Goal: Transaction & Acquisition: Purchase product/service

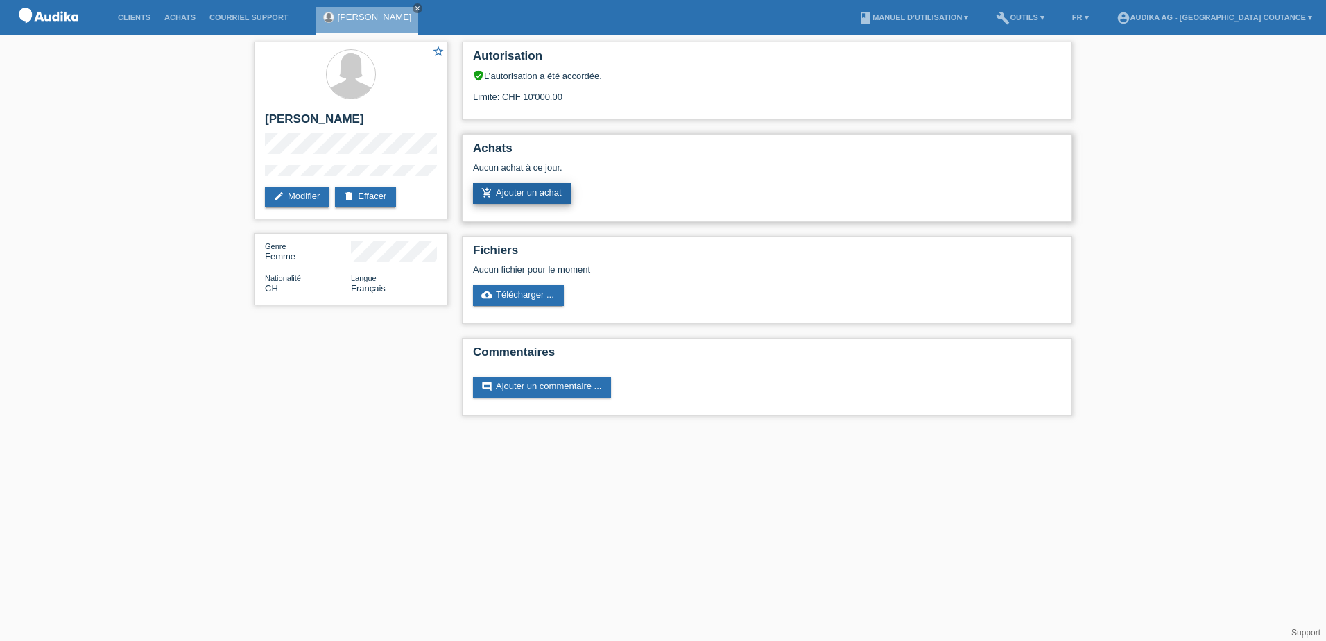
click at [518, 187] on link "add_shopping_cart Ajouter un achat" at bounding box center [522, 193] width 98 height 21
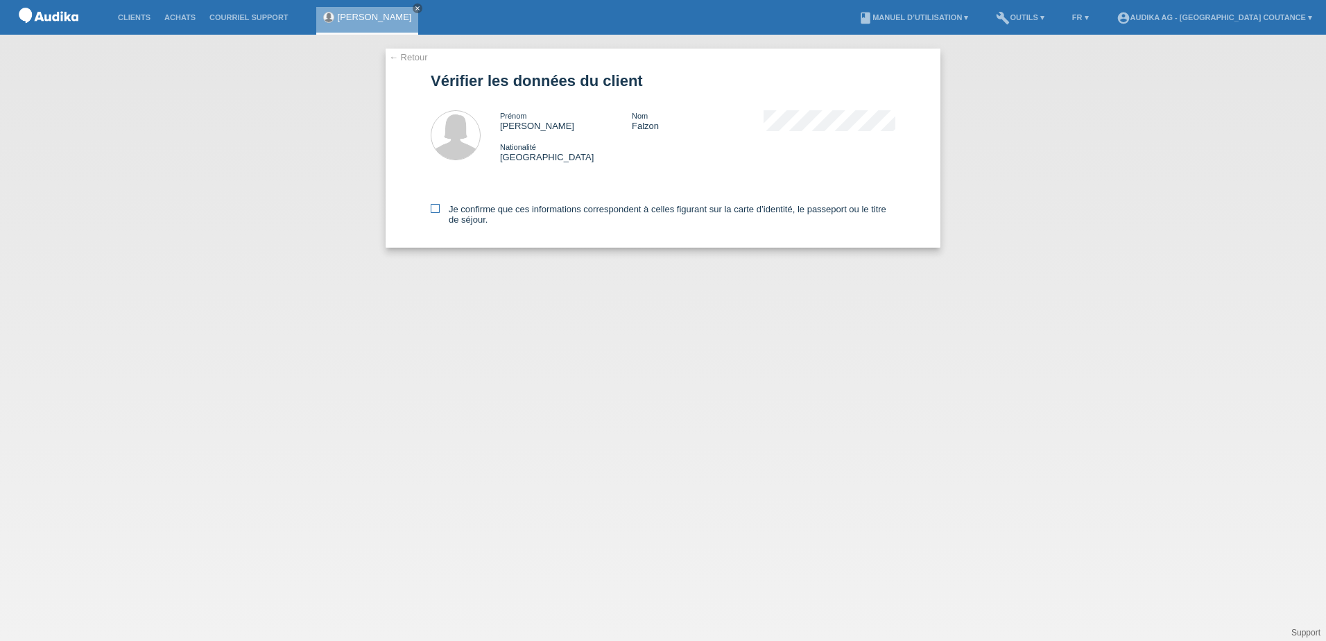
click at [439, 205] on icon at bounding box center [435, 208] width 9 height 9
click at [439, 205] on input "Je confirme que ces informations correspondent à celles figurant sur la carte d…" at bounding box center [435, 208] width 9 height 9
checkbox input "true"
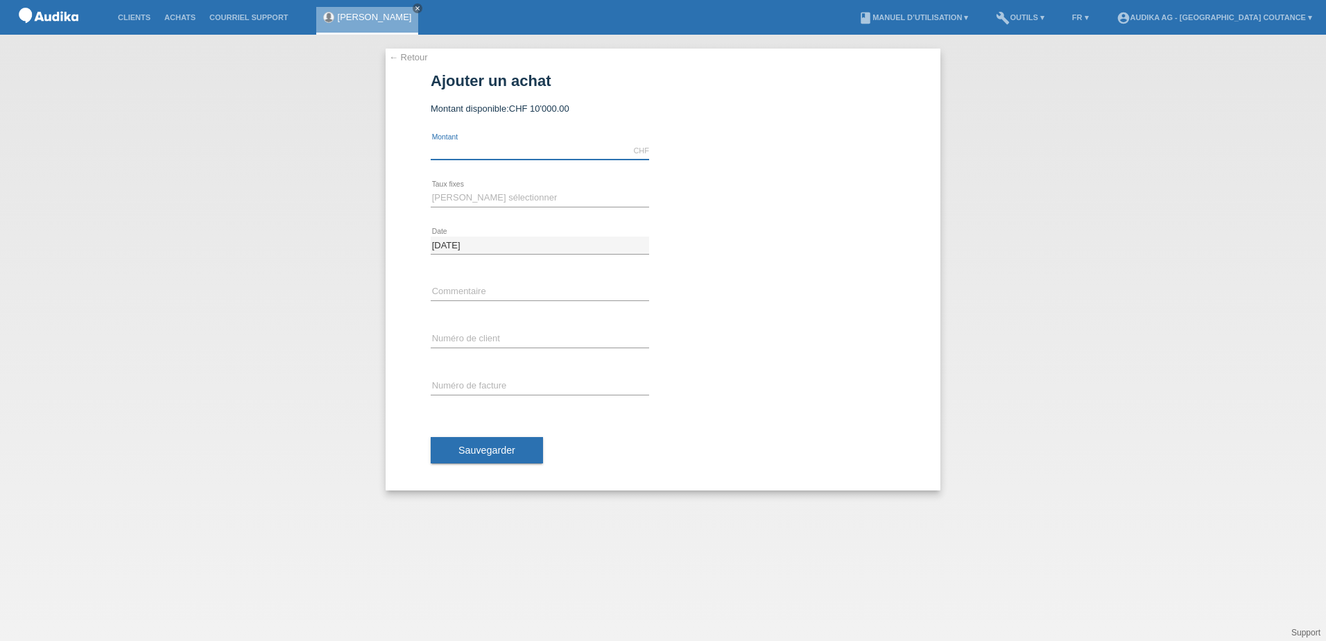
click at [491, 149] on input "text" at bounding box center [540, 150] width 218 height 17
type input "4427.00"
click at [485, 197] on select "Veuillez sélectionner 12 versements 24 versements" at bounding box center [540, 197] width 218 height 17
select select "177"
click at [431, 189] on select "Veuillez sélectionner 12 versements 24 versements" at bounding box center [540, 197] width 218 height 17
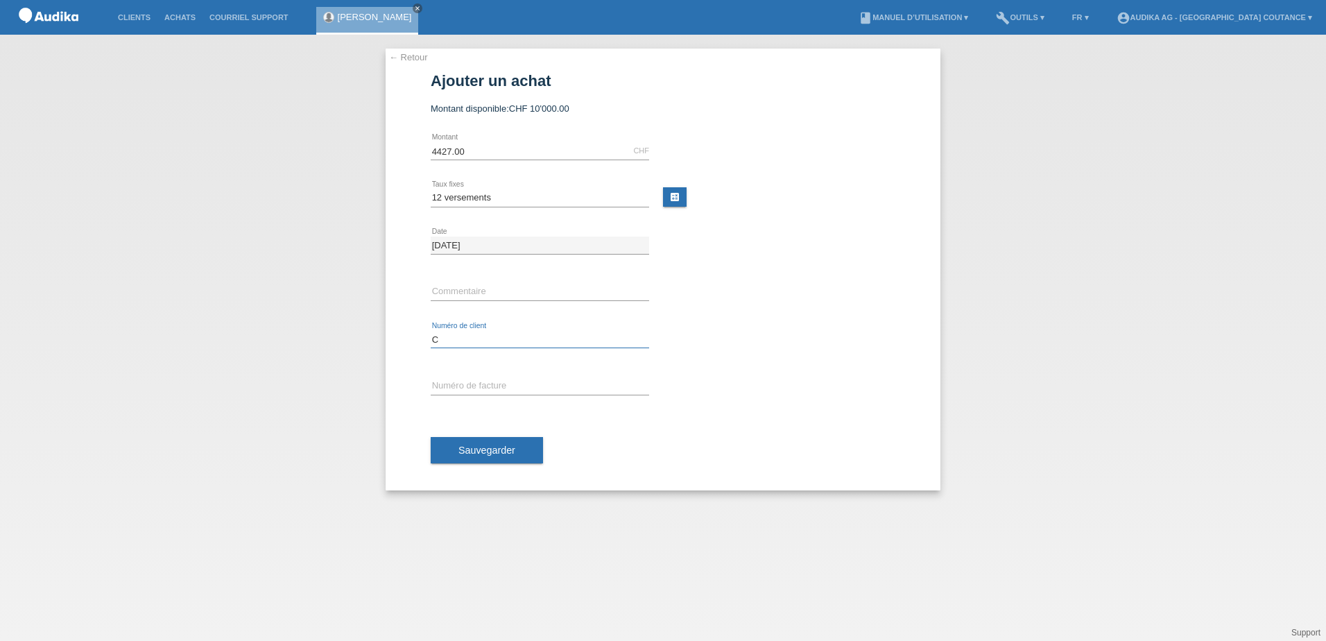
click at [485, 341] on input "C" at bounding box center [540, 339] width 218 height 17
drag, startPoint x: 438, startPoint y: 339, endPoint x: 469, endPoint y: 341, distance: 31.3
click at [469, 342] on input "C" at bounding box center [540, 339] width 218 height 17
paste input "14766258"
type input "C14766258"
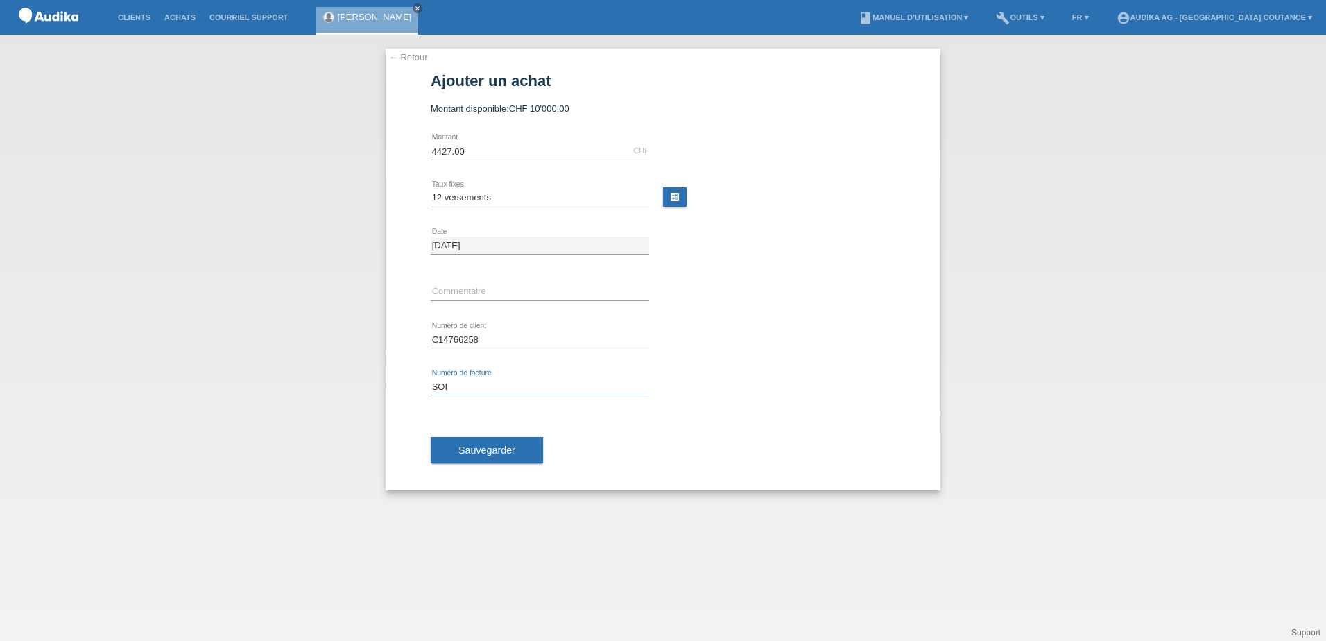
click at [467, 383] on input "SOI" at bounding box center [540, 386] width 218 height 17
type input "SOI000439337"
click at [517, 457] on button "Sauvegarder" at bounding box center [487, 450] width 112 height 26
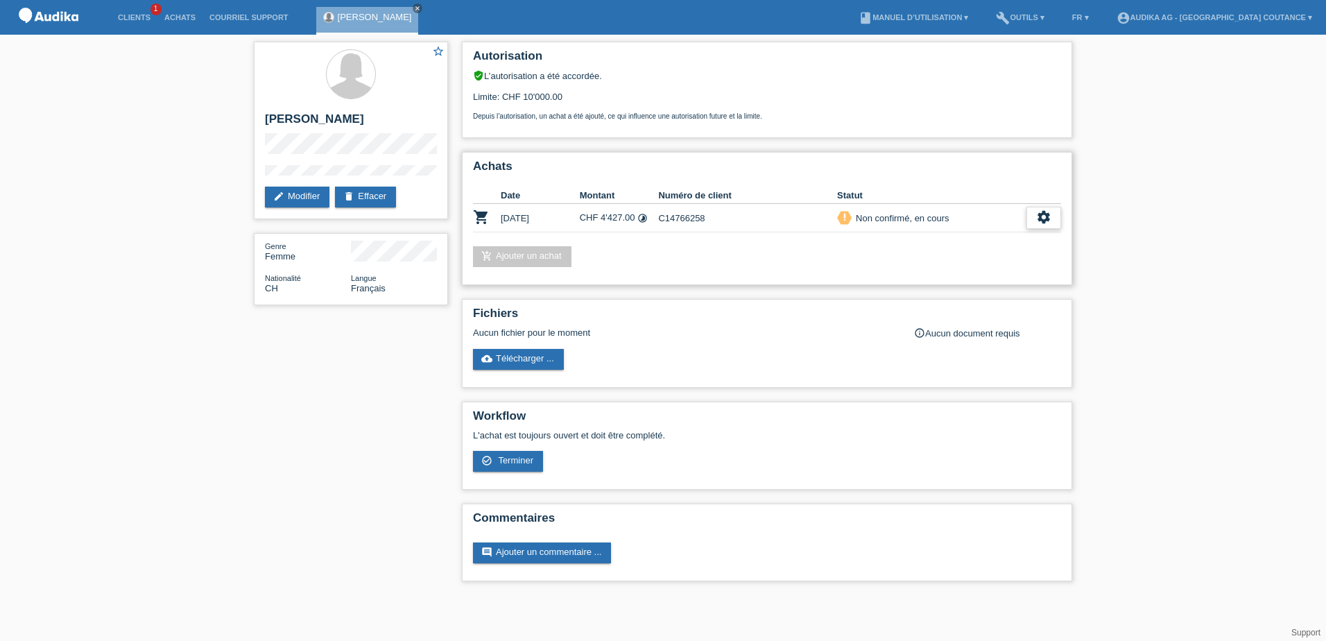
click at [1049, 217] on icon "settings" at bounding box center [1043, 216] width 15 height 15
click at [941, 237] on span "Afficher" at bounding box center [944, 239] width 35 height 17
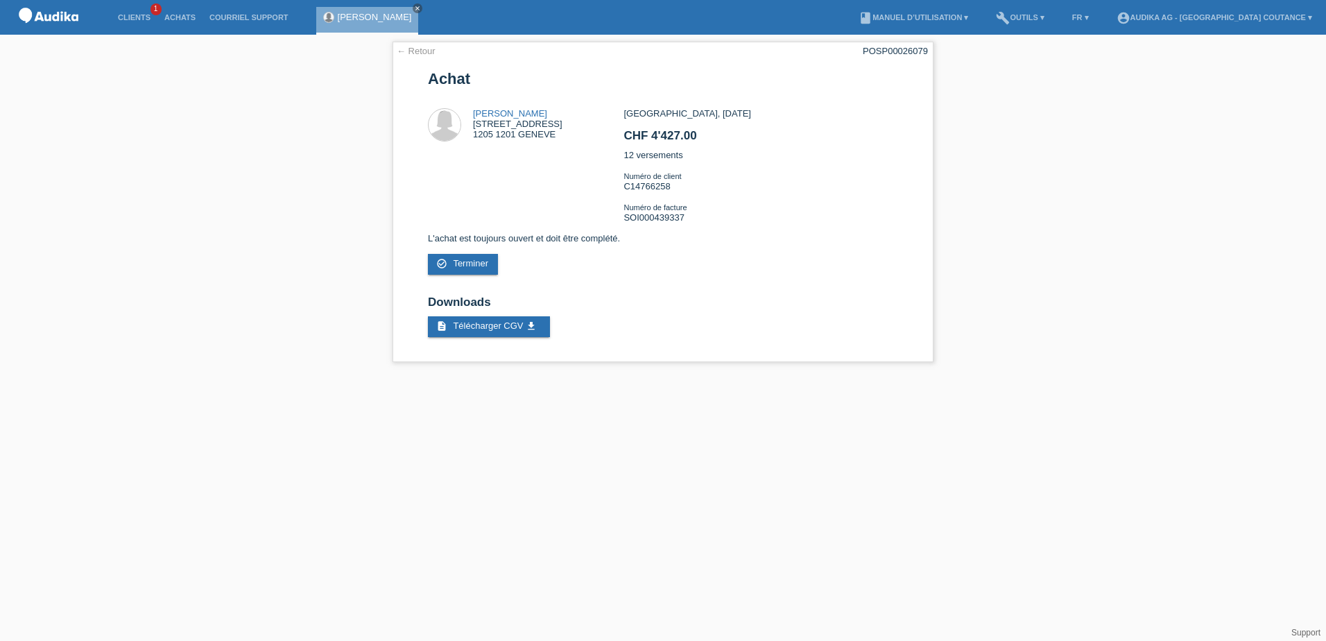
click at [675, 376] on html "Clients 1 Achats Courriel Support Marguerite Falzon close menu" at bounding box center [663, 188] width 1326 height 376
click at [496, 328] on span "Télécharger CGV" at bounding box center [488, 325] width 70 height 10
click at [136, 14] on link "Clients" at bounding box center [134, 17] width 46 height 8
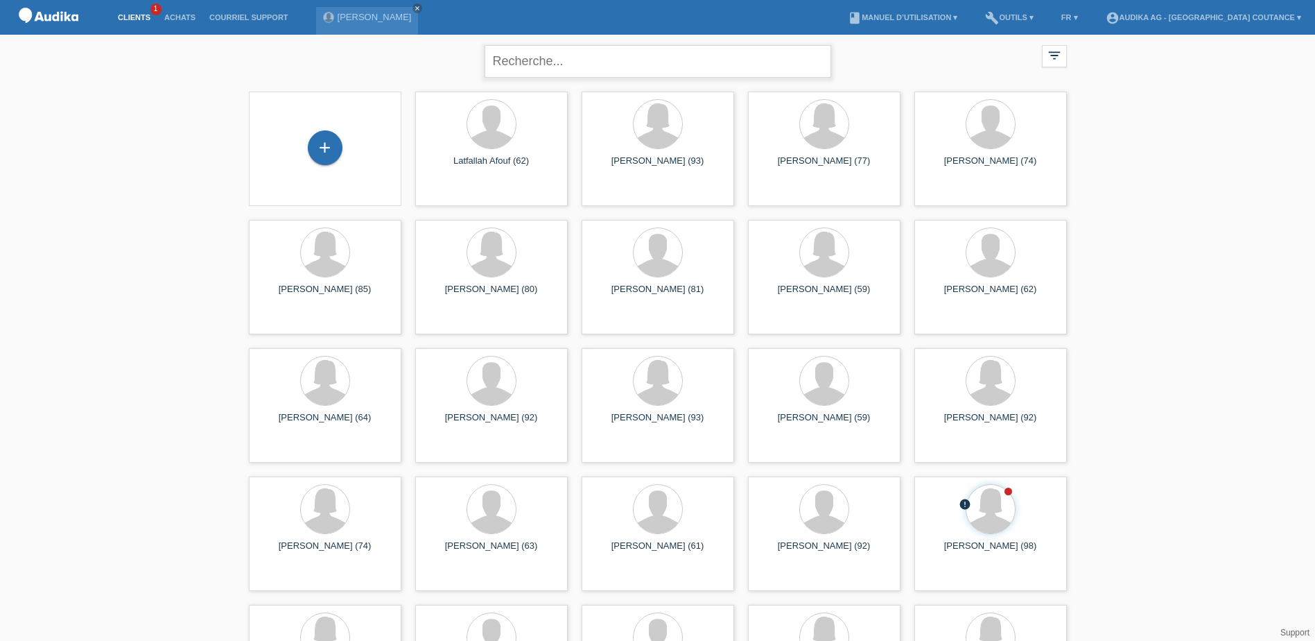
click at [533, 64] on input "text" at bounding box center [658, 61] width 347 height 33
click at [155, 10] on span "1" at bounding box center [155, 9] width 11 height 12
click at [137, 16] on link "Clients" at bounding box center [134, 17] width 46 height 8
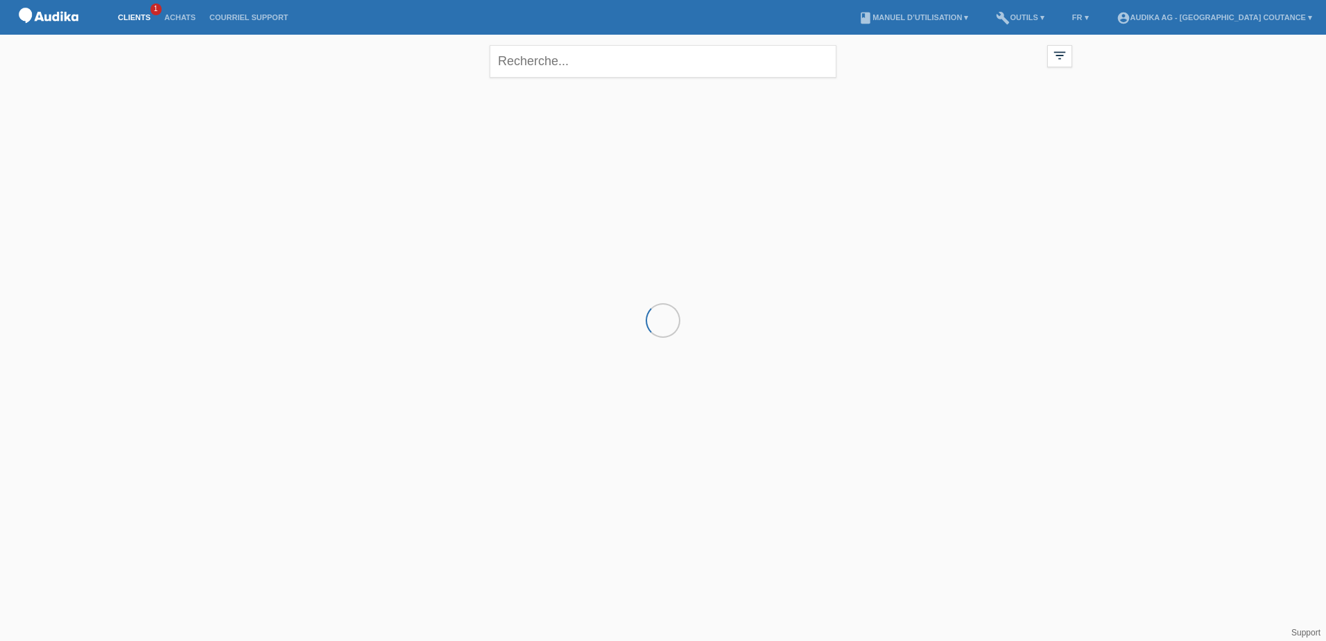
click at [160, 7] on li "Achats" at bounding box center [179, 17] width 45 height 35
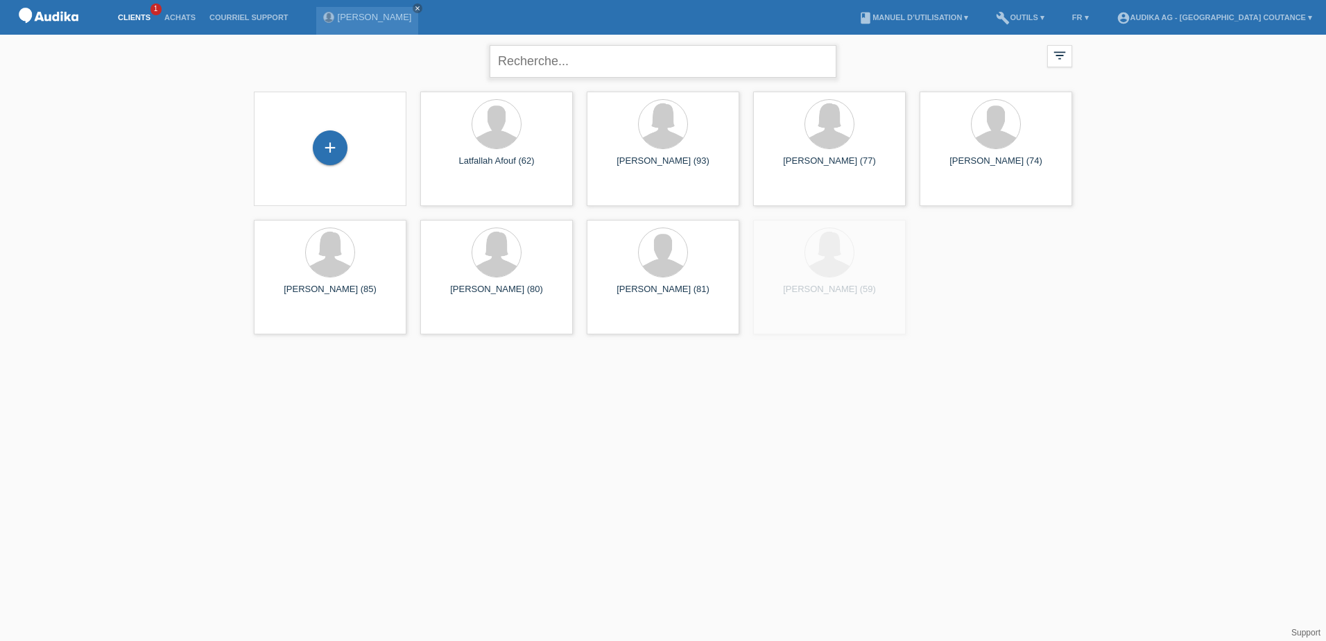
click at [523, 49] on input "text" at bounding box center [663, 61] width 347 height 33
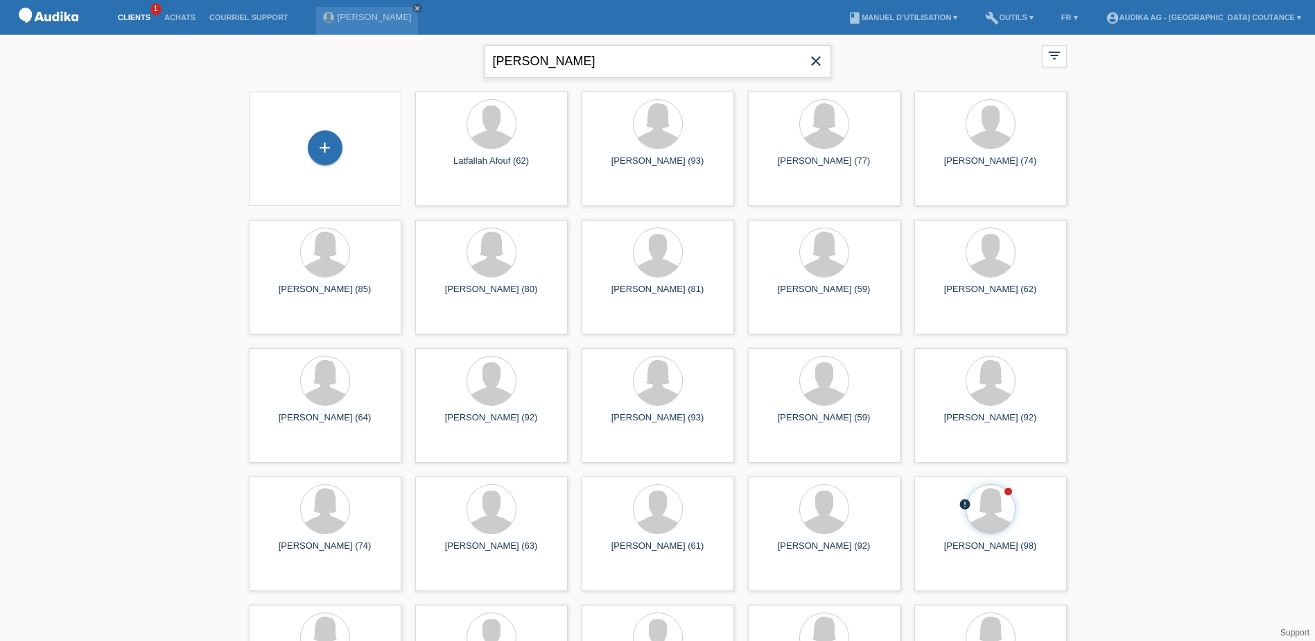
click at [541, 60] on input "[PERSON_NAME]" at bounding box center [658, 61] width 347 height 33
type input "[PERSON_NAME]"
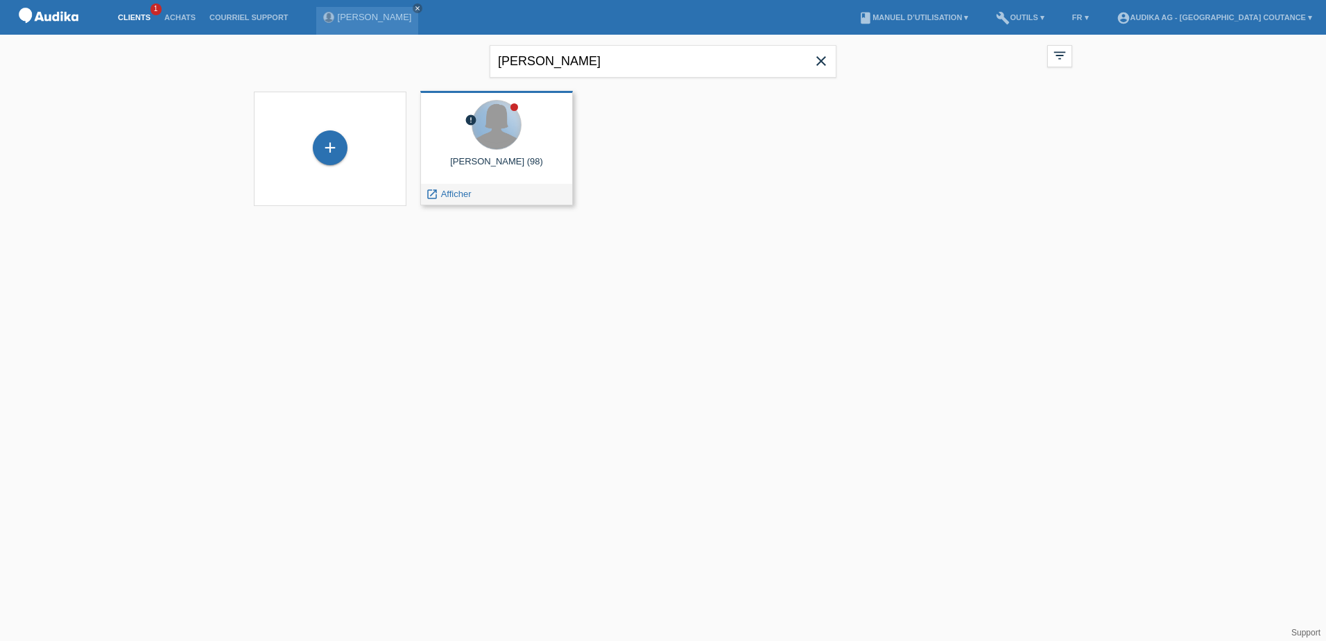
click at [507, 128] on div at bounding box center [496, 125] width 49 height 49
click at [457, 194] on span "Afficher" at bounding box center [456, 194] width 31 height 10
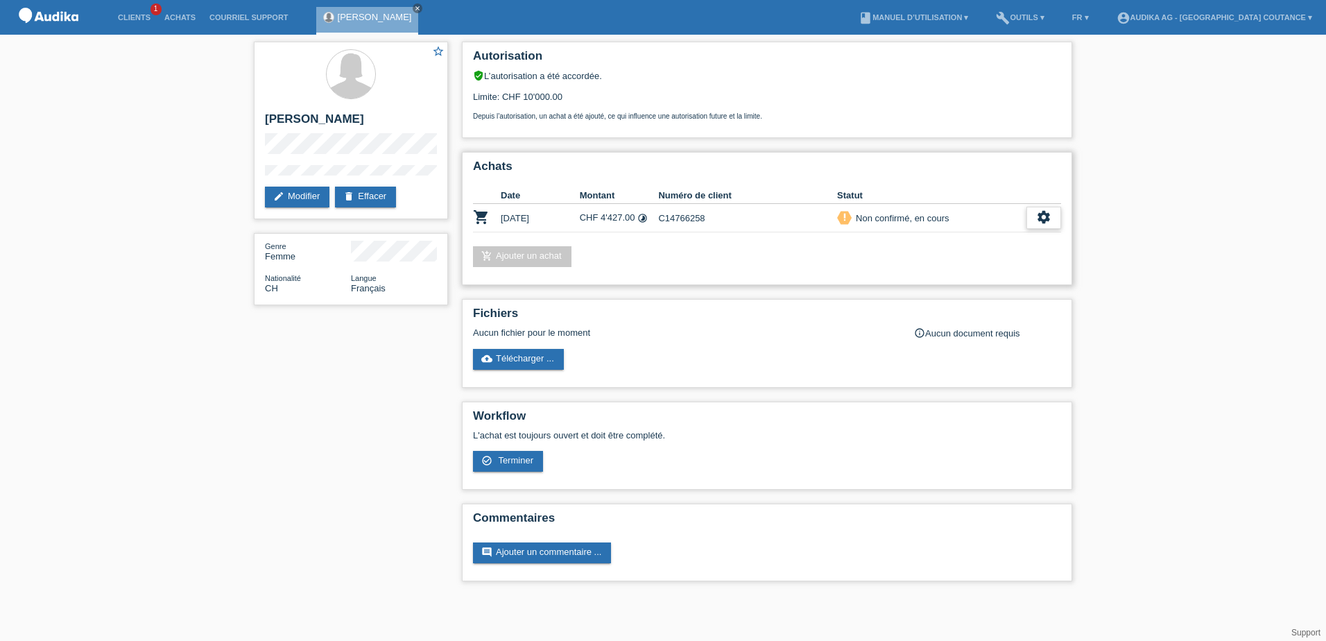
click at [1044, 220] on icon "settings" at bounding box center [1043, 216] width 15 height 15
click at [946, 282] on span "Terminer" at bounding box center [947, 281] width 40 height 17
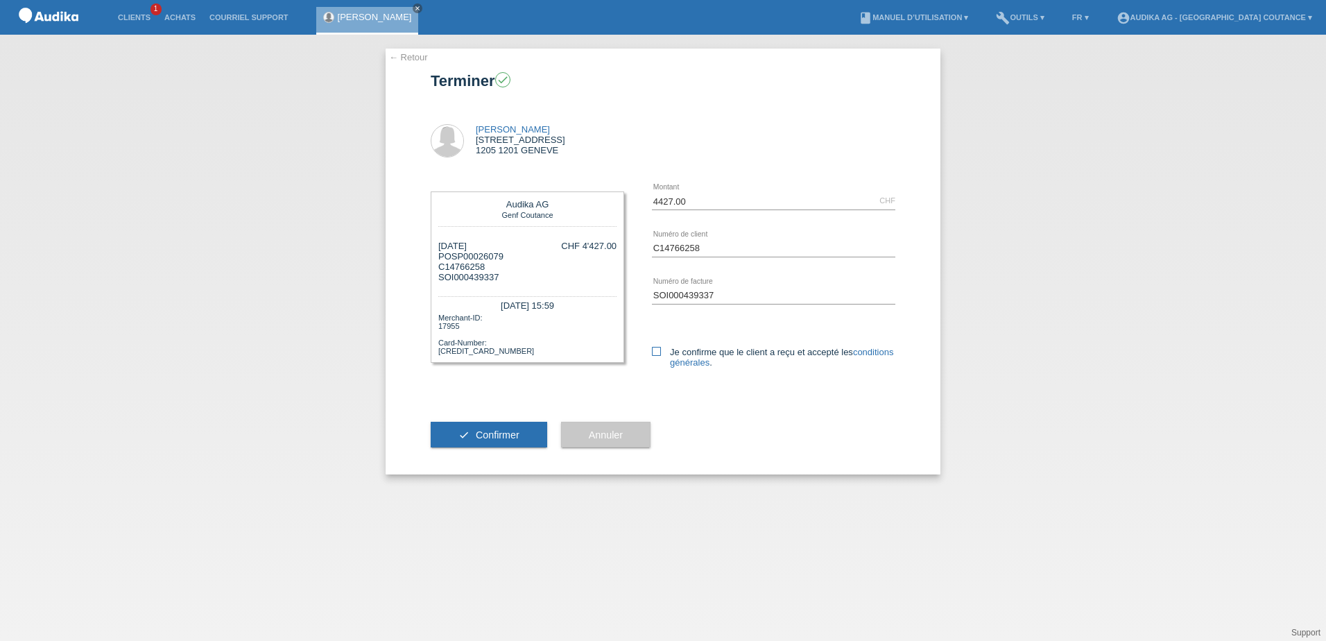
click at [662, 347] on label "Je confirme que le client a reçu et accepté les conditions générales ." at bounding box center [773, 357] width 243 height 21
click at [661, 347] on input "Je confirme que le client a reçu et accepté les conditions générales ." at bounding box center [656, 351] width 9 height 9
checkbox input "true"
click at [500, 438] on span "Confirmer" at bounding box center [498, 434] width 44 height 11
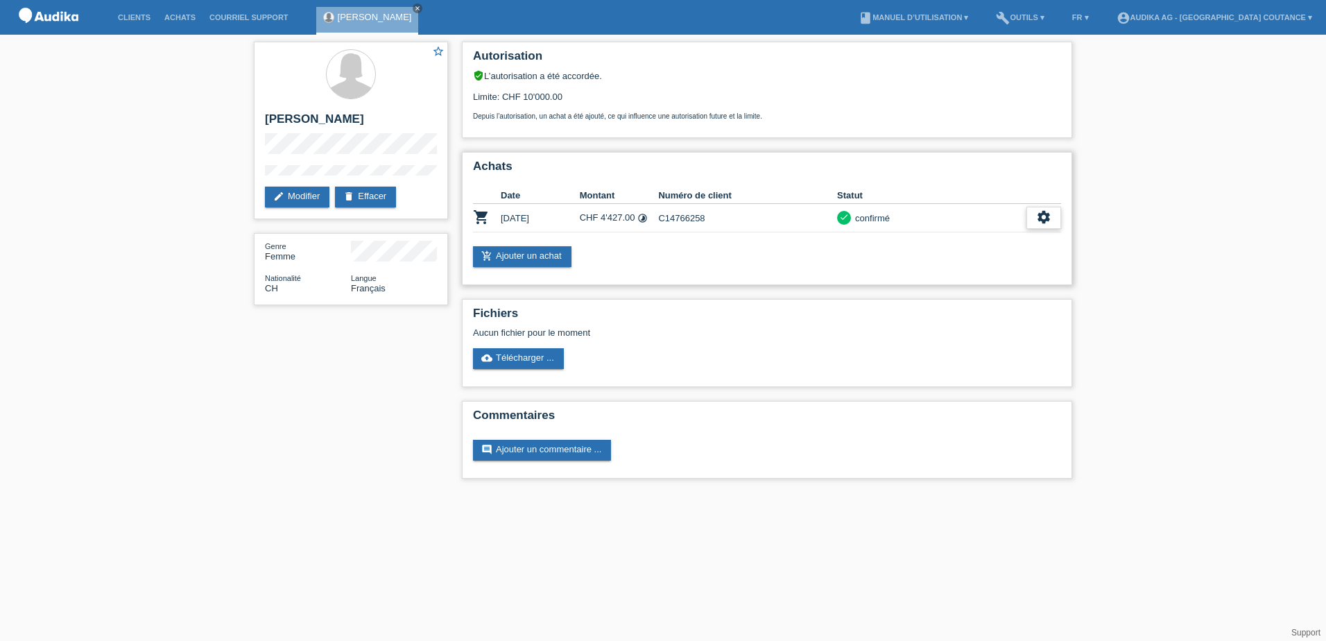
click at [1034, 211] on div "settings" at bounding box center [1043, 218] width 35 height 22
click at [923, 275] on span "Télécharger les détails du financement" at bounding box center [960, 281] width 159 height 17
